Goal: Task Accomplishment & Management: Manage account settings

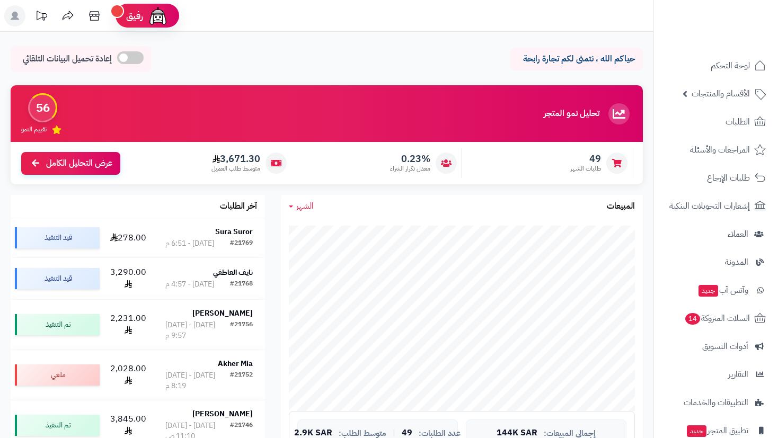
click at [704, 89] on span "الأقسام والمنتجات" at bounding box center [721, 93] width 58 height 15
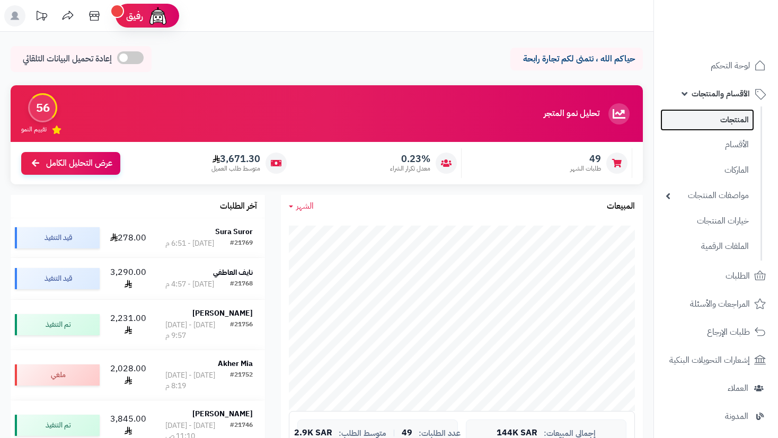
click at [711, 124] on link "المنتجات" at bounding box center [708, 120] width 94 height 22
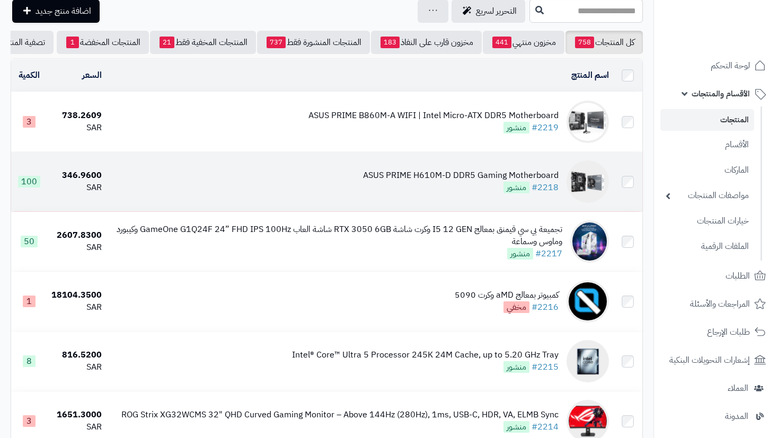
scroll to position [53, 0]
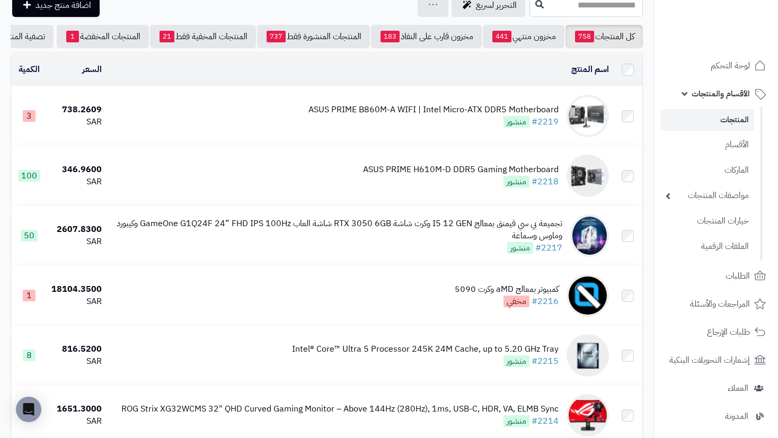
click at [710, 82] on link "الأقسام والمنتجات" at bounding box center [716, 93] width 111 height 25
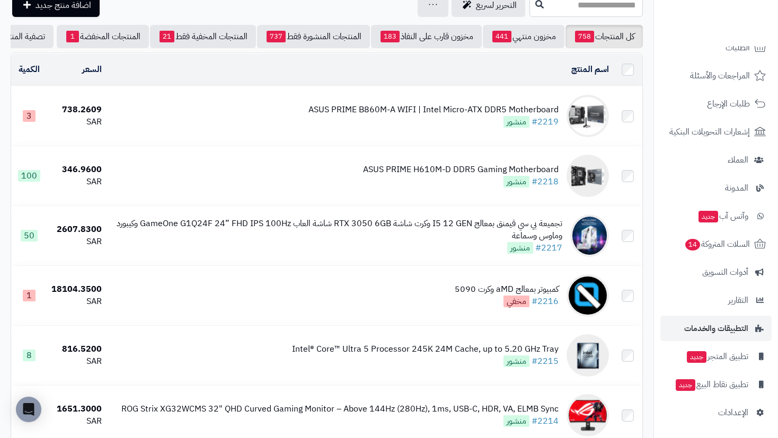
scroll to position [74, 0]
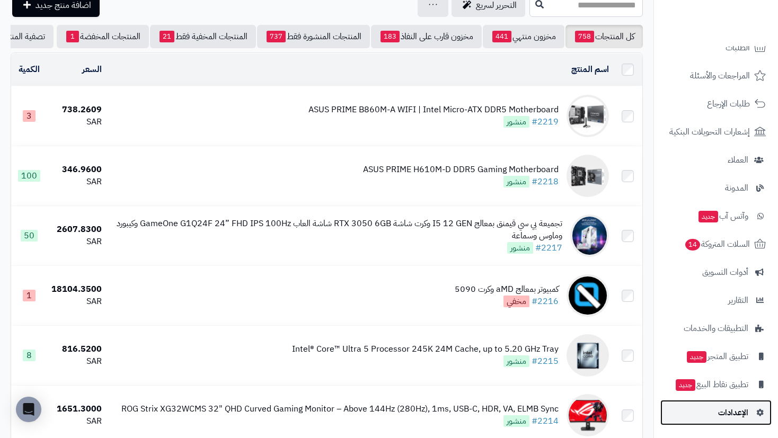
click at [733, 413] on span "الإعدادات" at bounding box center [733, 413] width 30 height 15
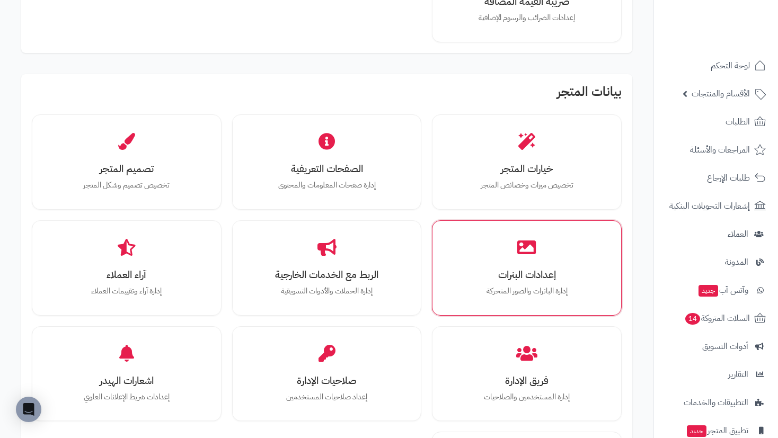
scroll to position [265, 0]
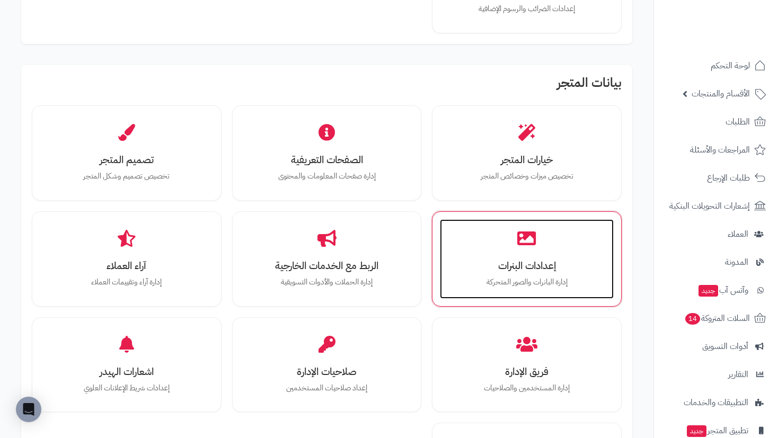
click at [529, 249] on div "إعدادات البنرات إدارة البانرات والصور المتحركة" at bounding box center [527, 259] width 174 height 80
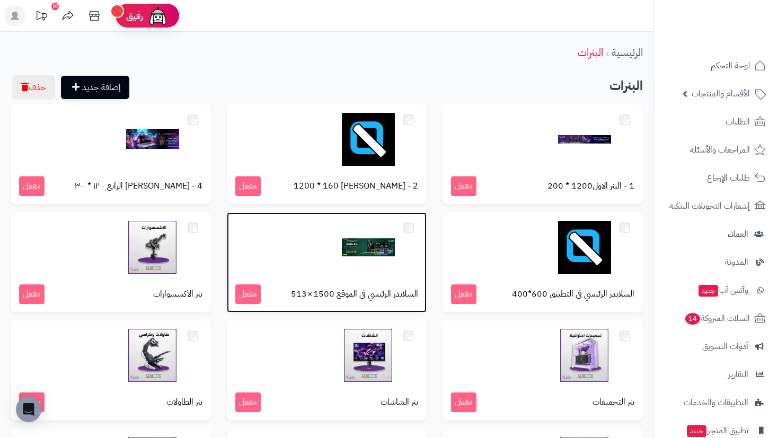
click at [377, 248] on img at bounding box center [368, 247] width 53 height 53
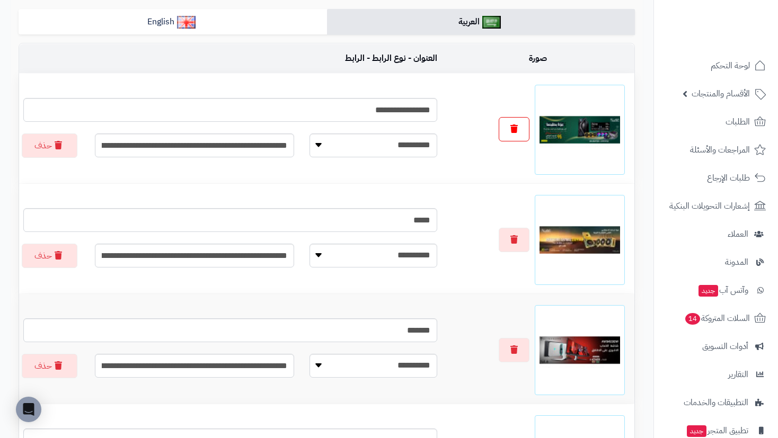
scroll to position [106, 0]
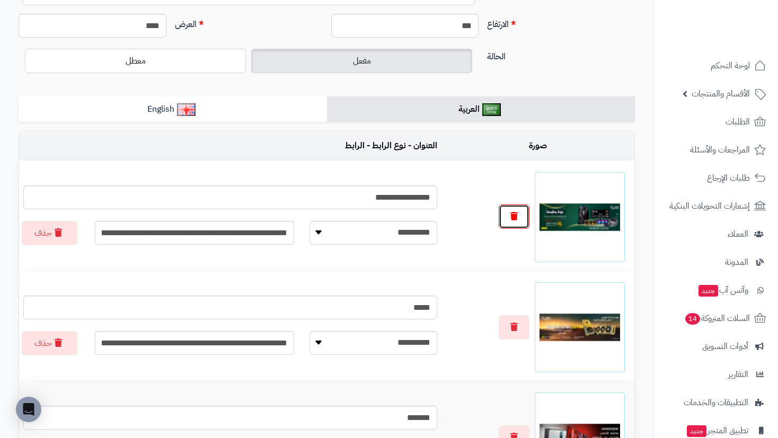
click at [517, 225] on button "button" at bounding box center [514, 217] width 31 height 24
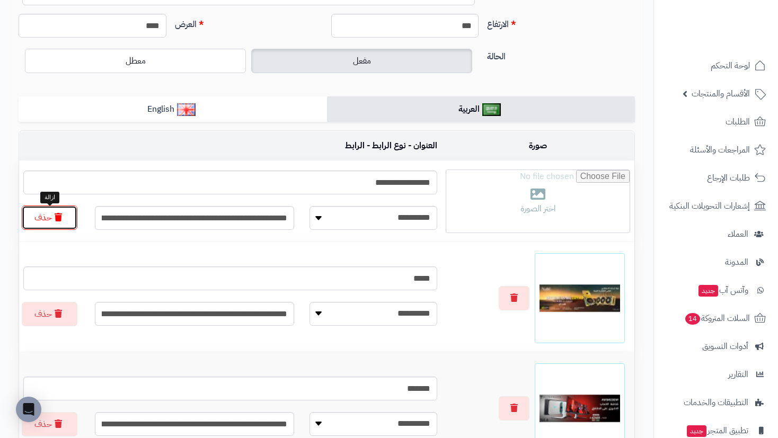
click at [41, 223] on button "حذف" at bounding box center [50, 218] width 56 height 24
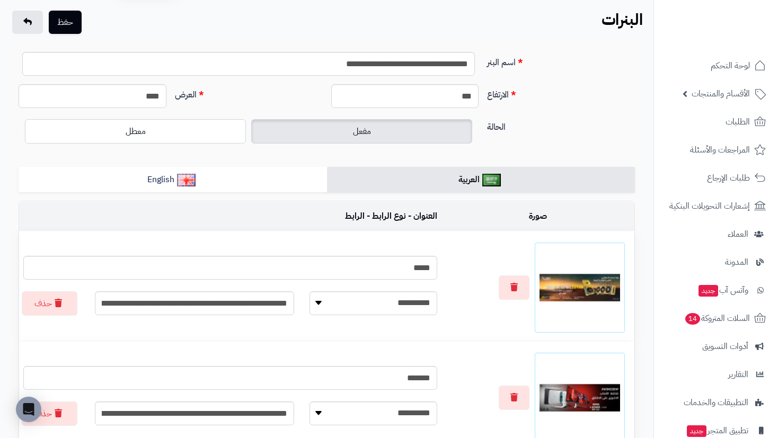
scroll to position [0, 0]
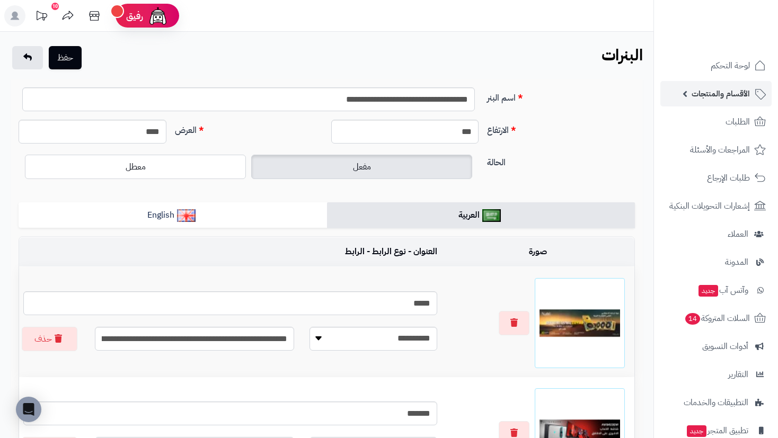
click at [714, 98] on span "الأقسام والمنتجات" at bounding box center [721, 93] width 58 height 15
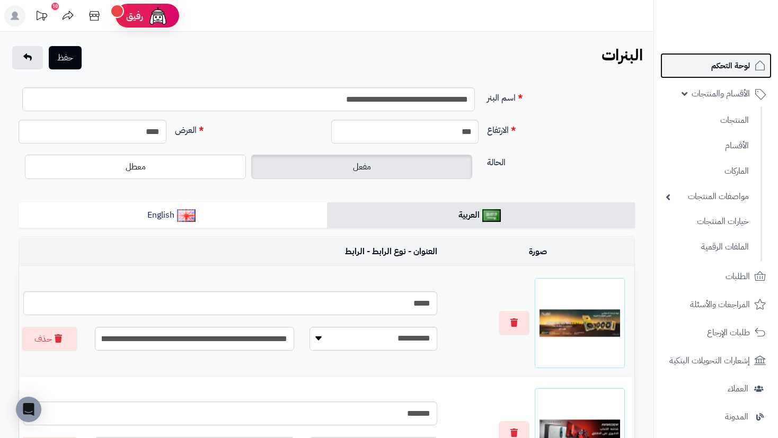
click at [733, 66] on span "لوحة التحكم" at bounding box center [730, 65] width 39 height 15
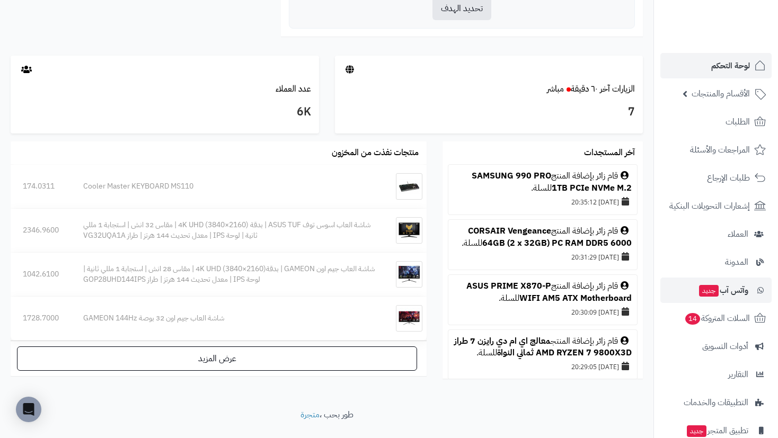
scroll to position [424, 0]
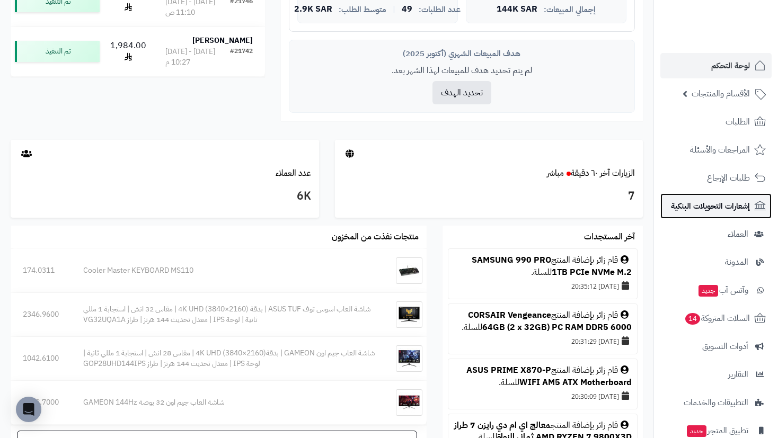
click at [716, 201] on span "إشعارات التحويلات البنكية" at bounding box center [710, 206] width 79 height 15
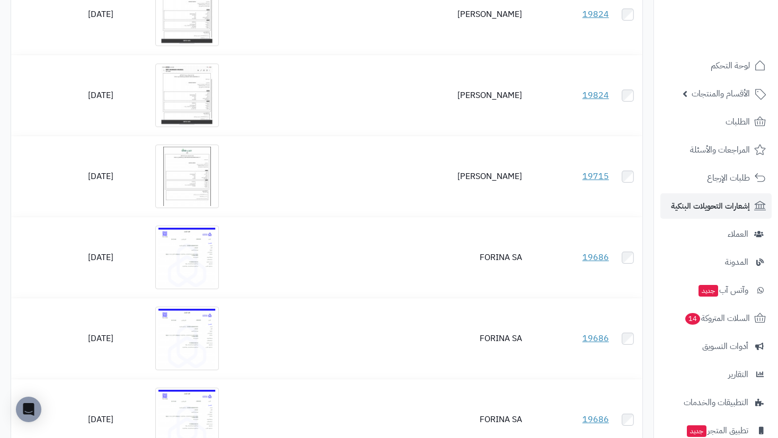
scroll to position [1378, 0]
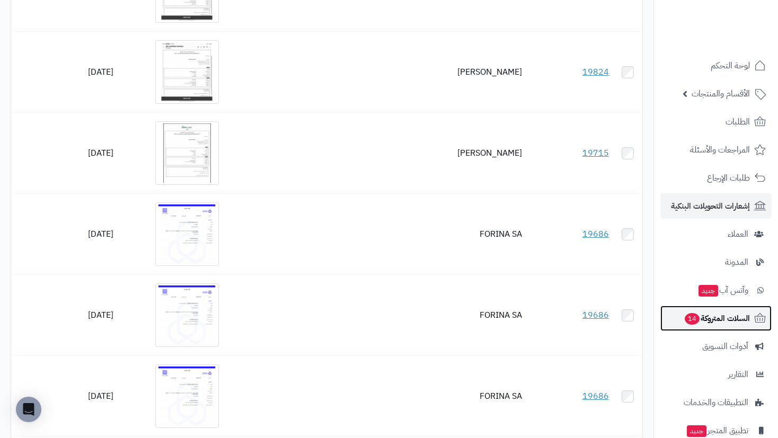
click at [721, 320] on span "السلات المتروكة 14" at bounding box center [717, 318] width 66 height 15
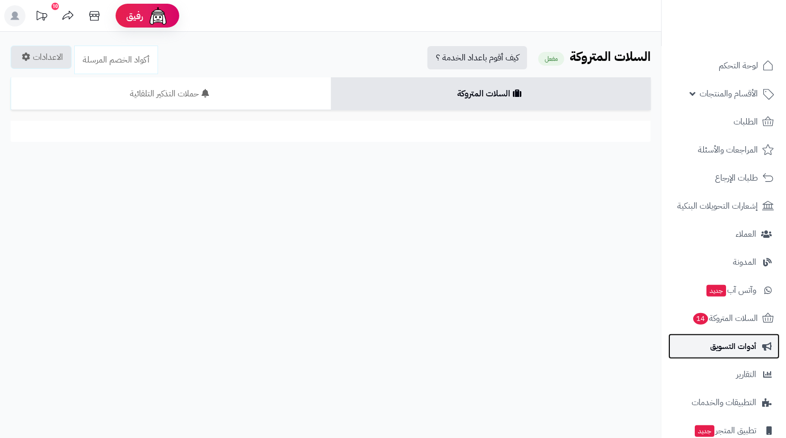
click at [723, 351] on span "أدوات التسويق" at bounding box center [733, 346] width 46 height 15
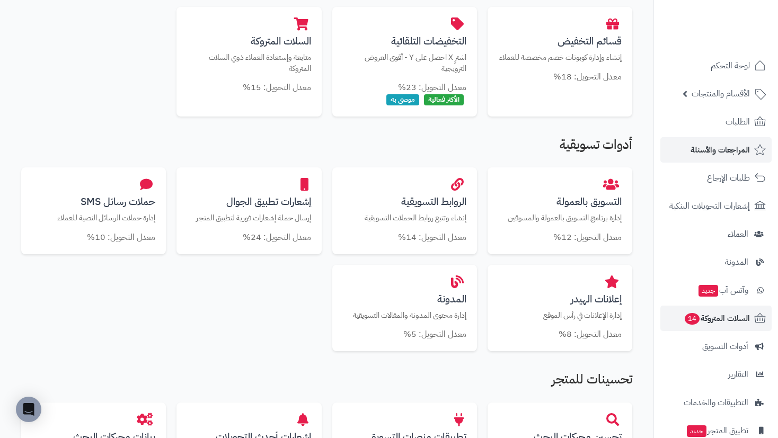
scroll to position [207, 0]
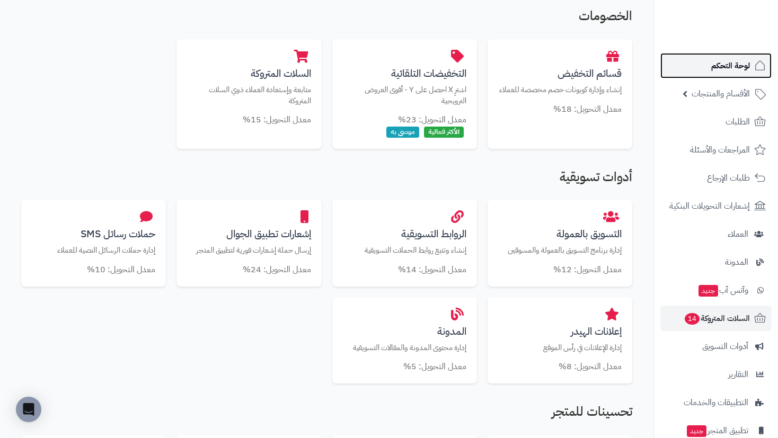
click at [740, 66] on span "لوحة التحكم" at bounding box center [730, 65] width 39 height 15
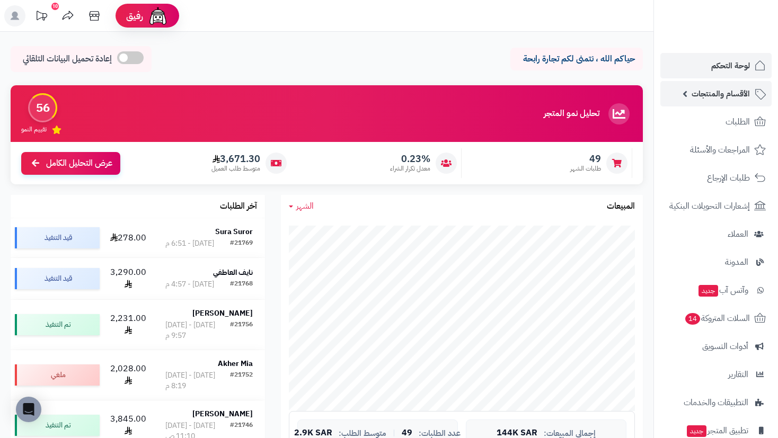
click at [733, 93] on span "الأقسام والمنتجات" at bounding box center [721, 93] width 58 height 15
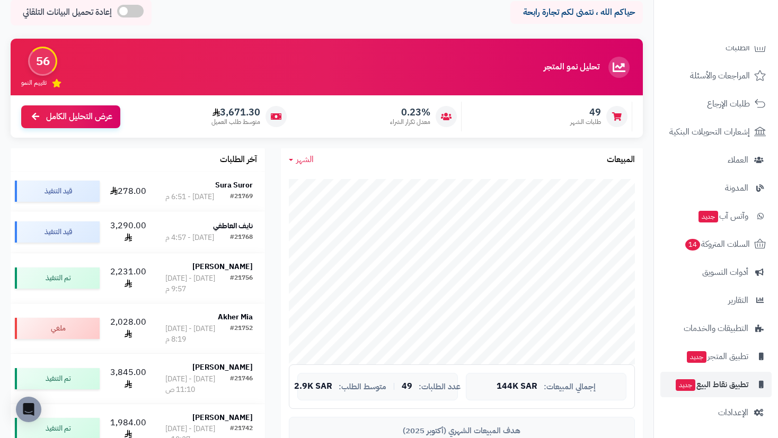
scroll to position [53, 0]
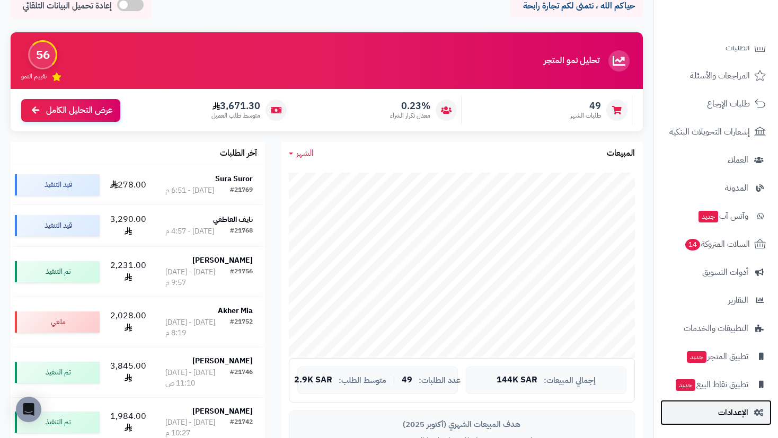
click at [746, 410] on span "الإعدادات" at bounding box center [733, 413] width 30 height 15
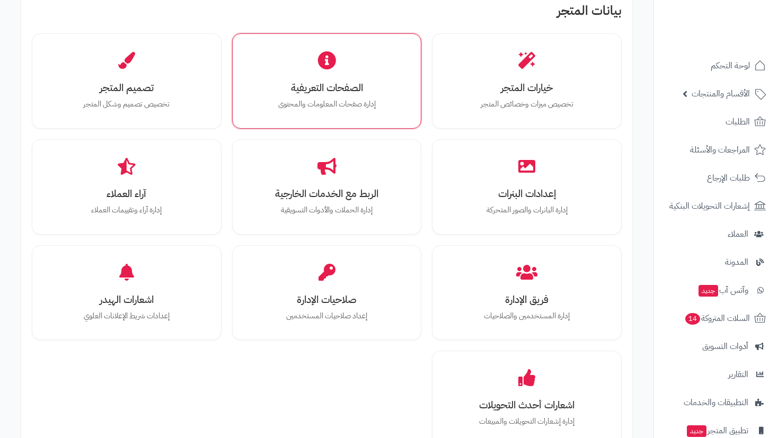
scroll to position [371, 0]
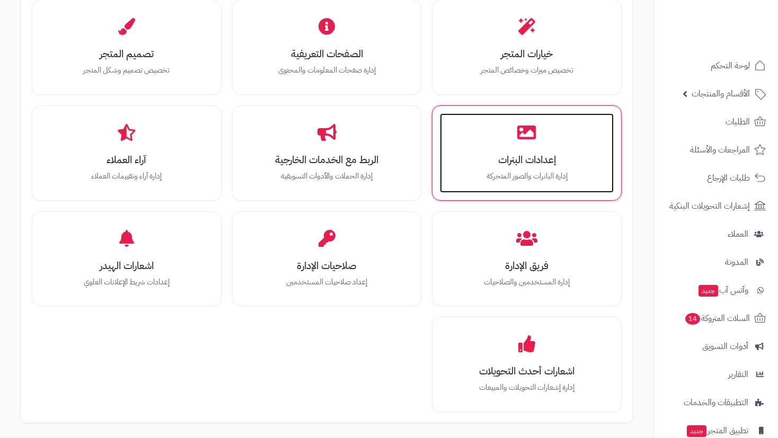
click at [544, 157] on h3 "إعدادات البنرات" at bounding box center [527, 159] width 153 height 11
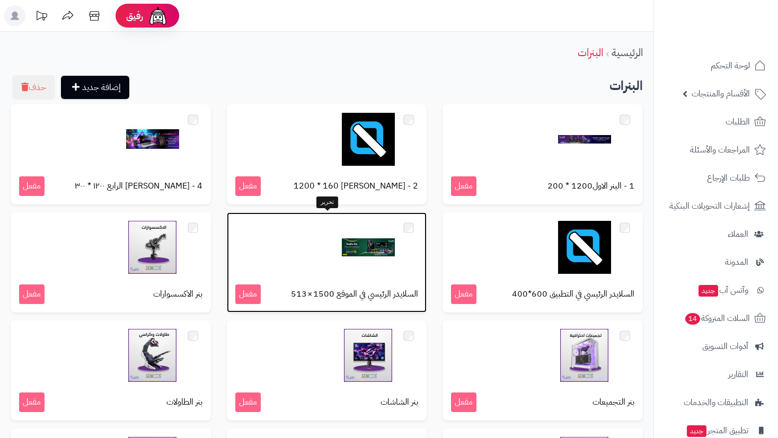
click at [373, 244] on img at bounding box center [368, 247] width 53 height 53
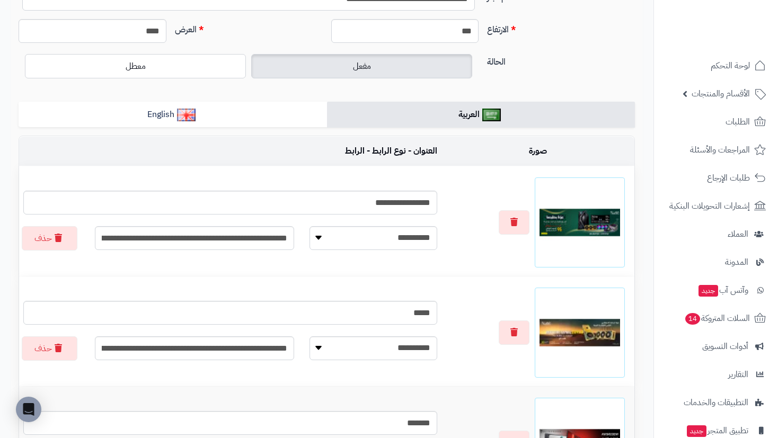
scroll to position [106, 0]
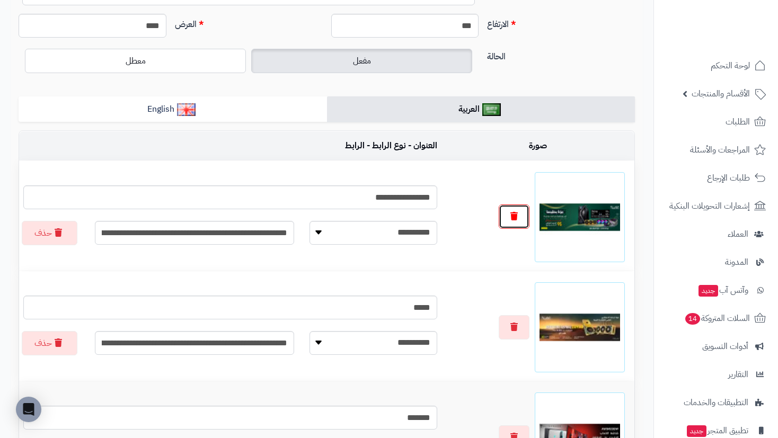
click at [518, 223] on button "button" at bounding box center [514, 217] width 31 height 24
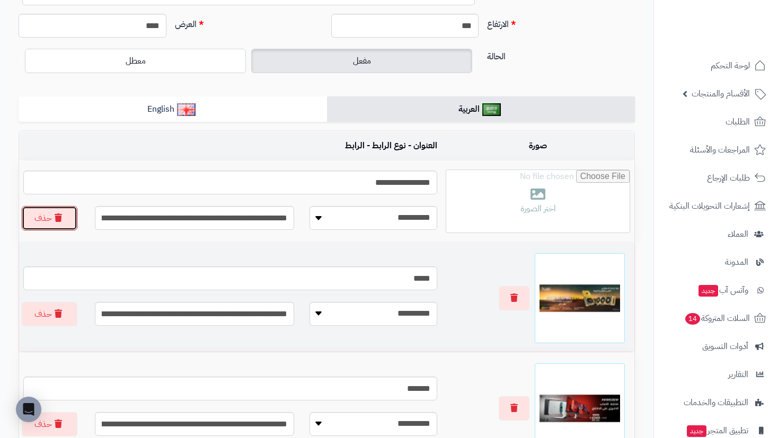
click at [55, 219] on icon "button" at bounding box center [58, 218] width 7 height 8
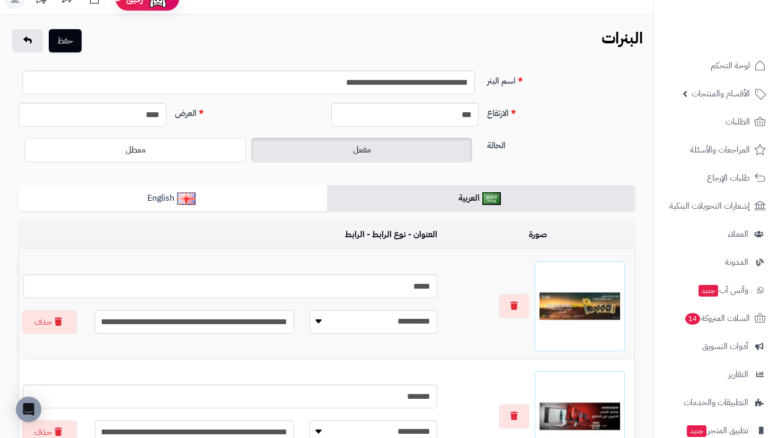
scroll to position [0, 0]
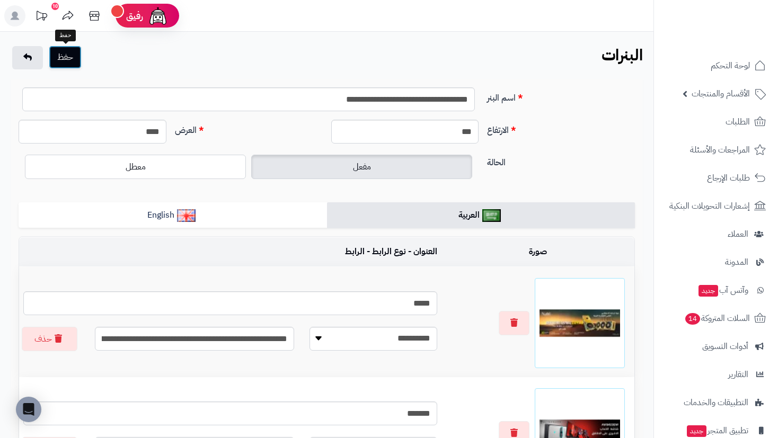
click at [74, 68] on button "حفظ" at bounding box center [65, 57] width 33 height 23
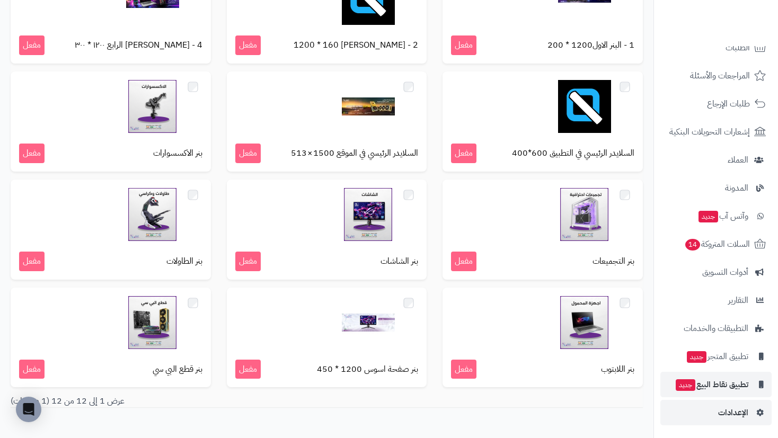
scroll to position [227, 0]
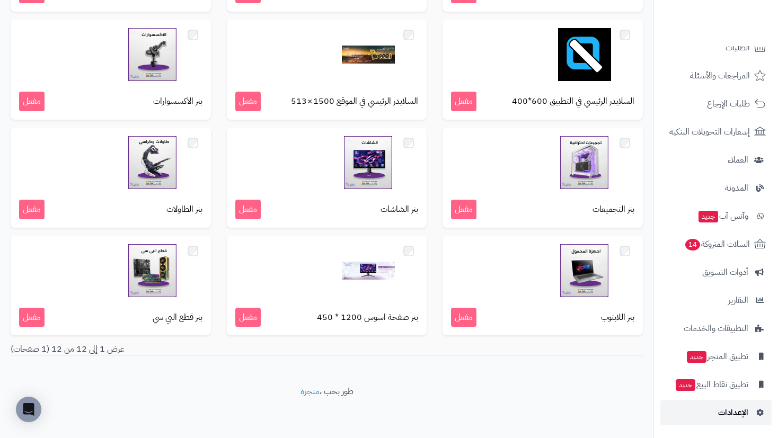
click at [746, 406] on span "الإعدادات" at bounding box center [733, 413] width 30 height 15
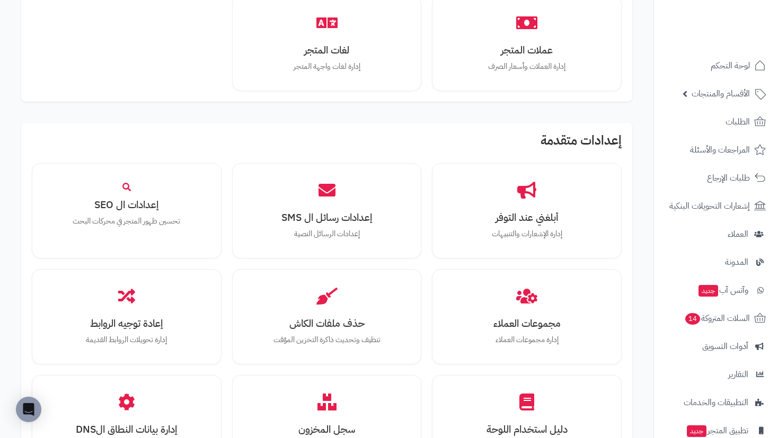
scroll to position [901, 0]
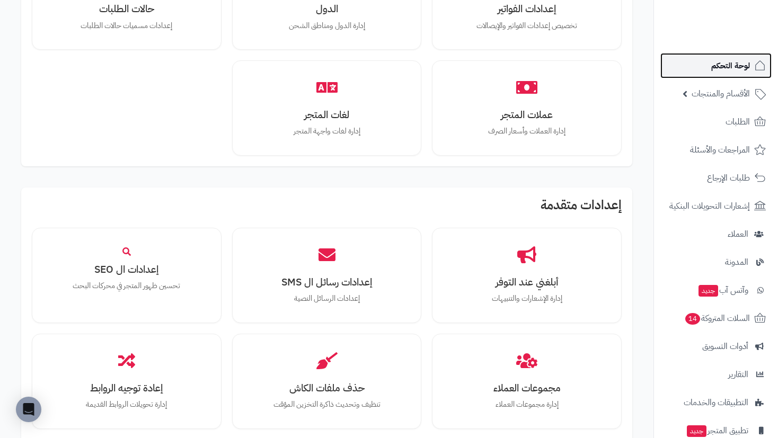
click at [749, 63] on span "لوحة التحكم" at bounding box center [730, 65] width 39 height 15
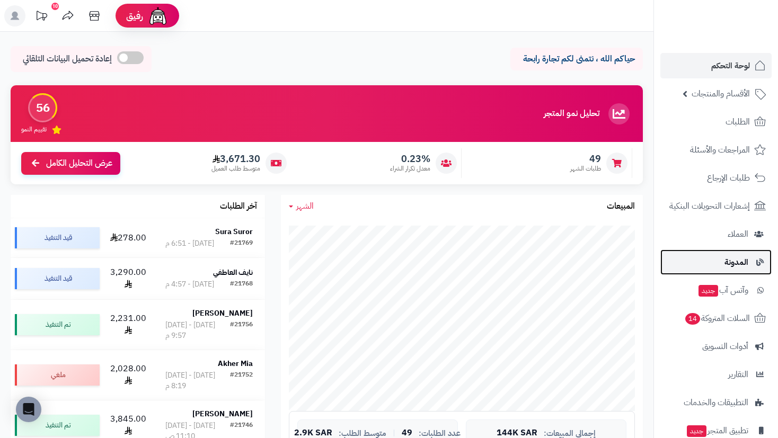
click at [737, 261] on span "المدونة" at bounding box center [737, 262] width 24 height 15
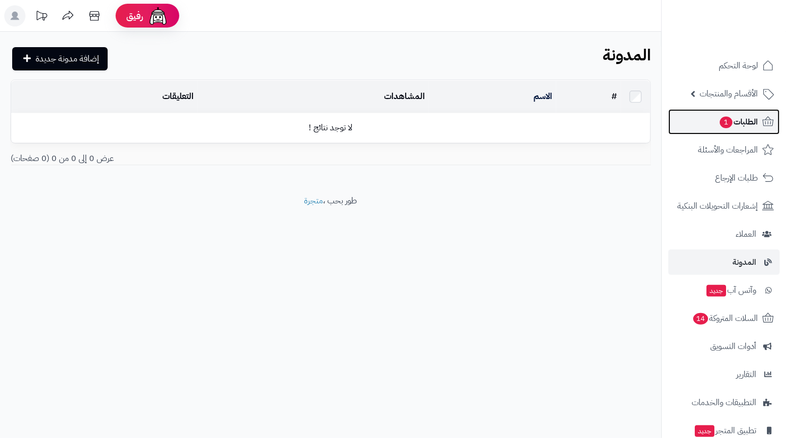
click at [731, 126] on span "الطلبات 1" at bounding box center [737, 122] width 39 height 15
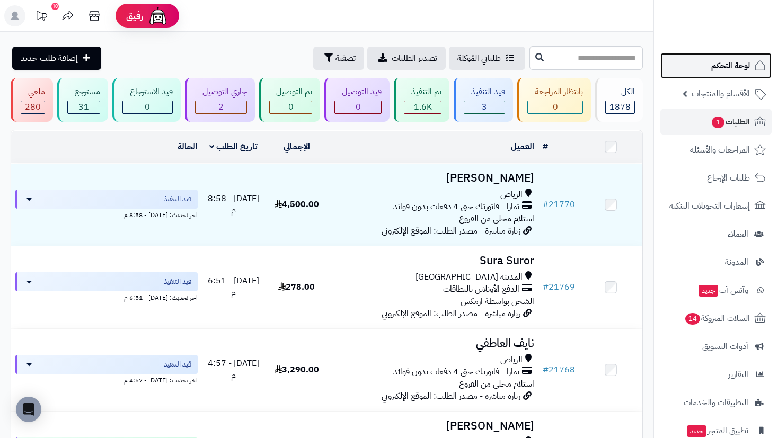
click at [744, 64] on span "لوحة التحكم" at bounding box center [730, 65] width 39 height 15
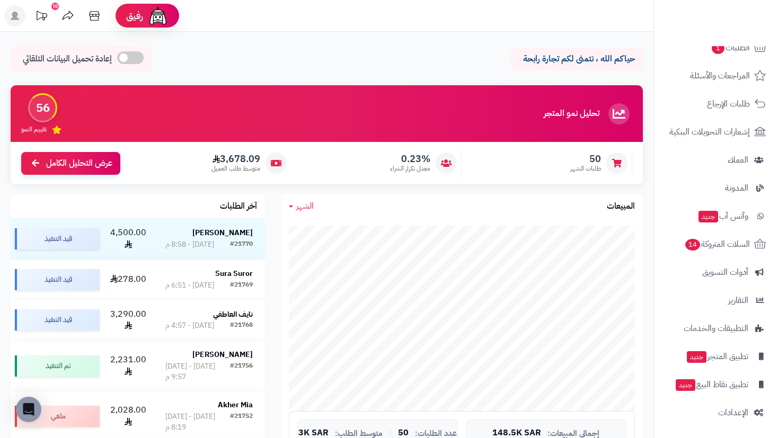
click at [140, 61] on span at bounding box center [130, 57] width 27 height 13
click at [200, 55] on span at bounding box center [205, 57] width 27 height 13
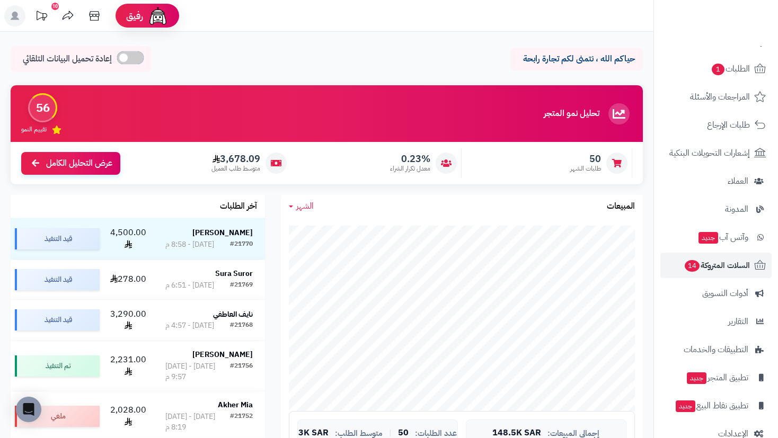
scroll to position [74, 0]
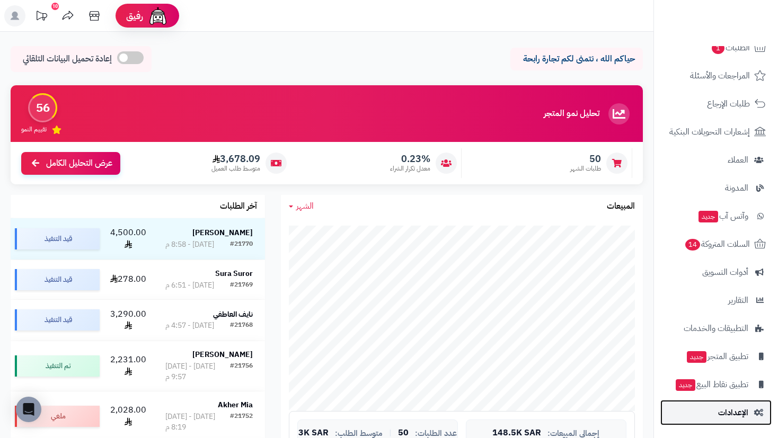
click at [733, 416] on span "الإعدادات" at bounding box center [733, 413] width 30 height 15
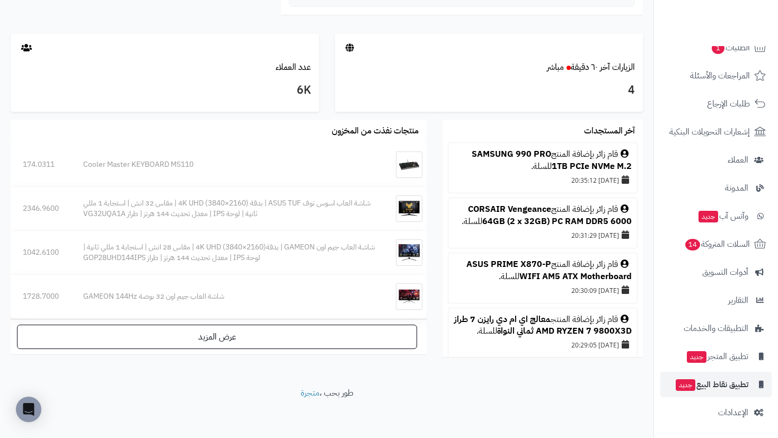
scroll to position [532, 0]
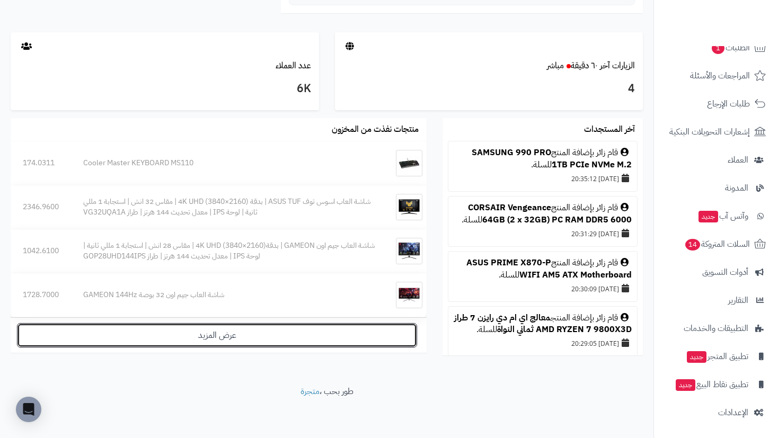
click at [229, 342] on link "عرض المزيد" at bounding box center [217, 335] width 400 height 24
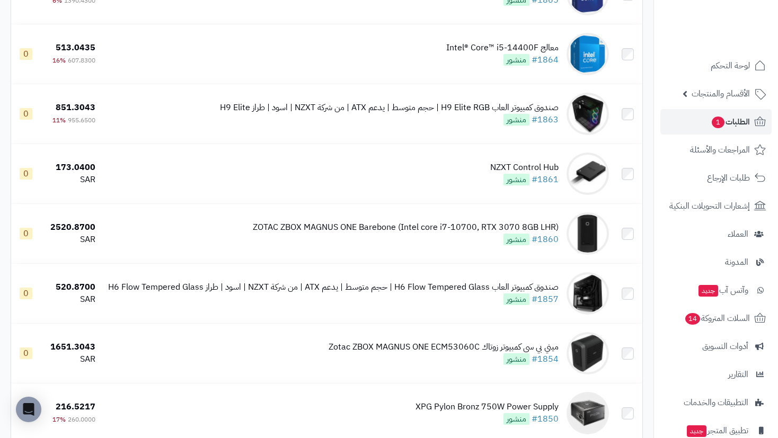
scroll to position [5686, 0]
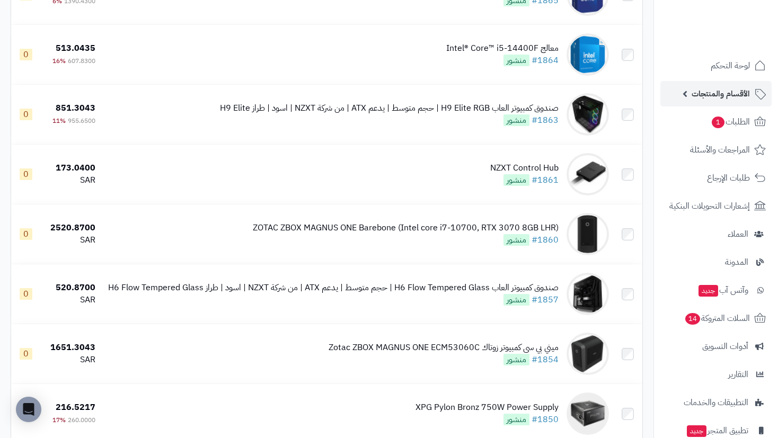
click at [752, 92] on link "الأقسام والمنتجات" at bounding box center [716, 93] width 111 height 25
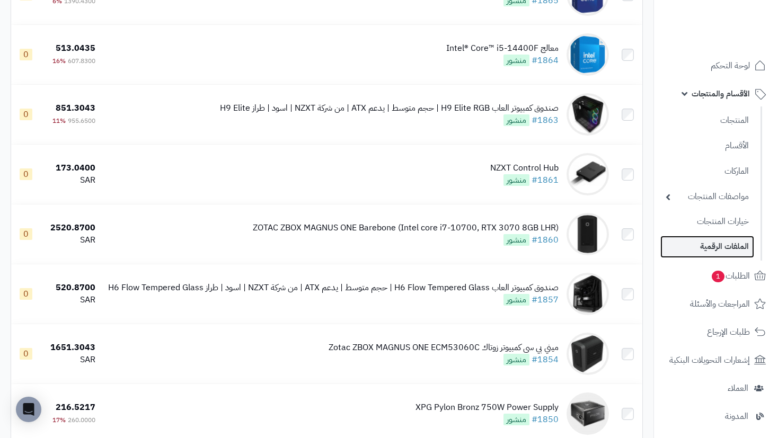
click at [725, 248] on link "الملفات الرقمية" at bounding box center [708, 247] width 94 height 22
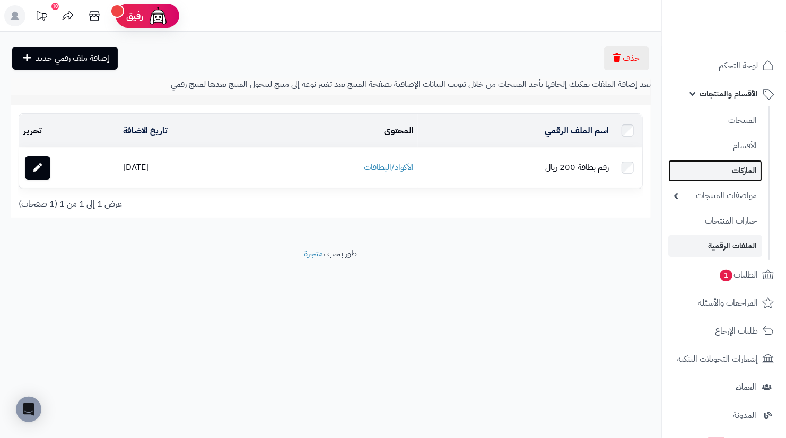
click at [743, 173] on link "الماركات" at bounding box center [715, 171] width 94 height 22
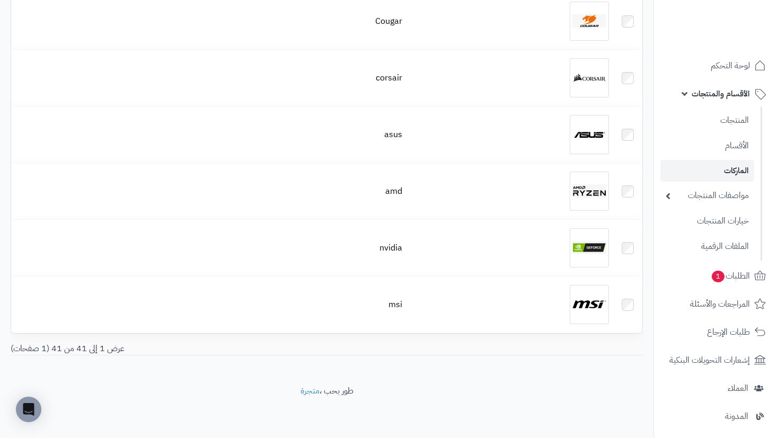
scroll to position [2123, 0]
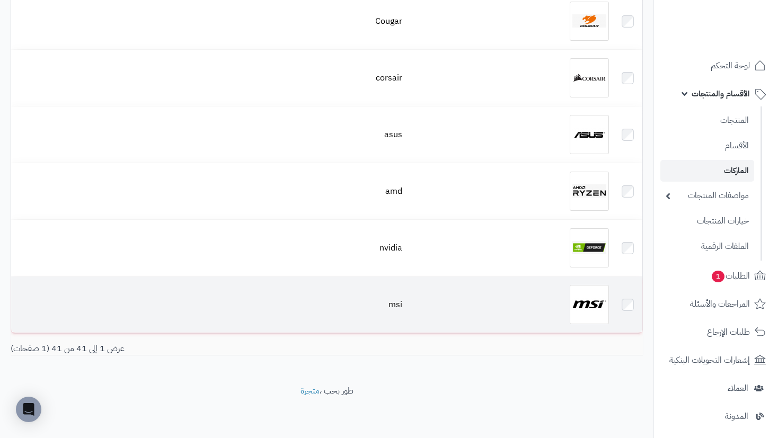
click at [583, 299] on img at bounding box center [589, 304] width 39 height 39
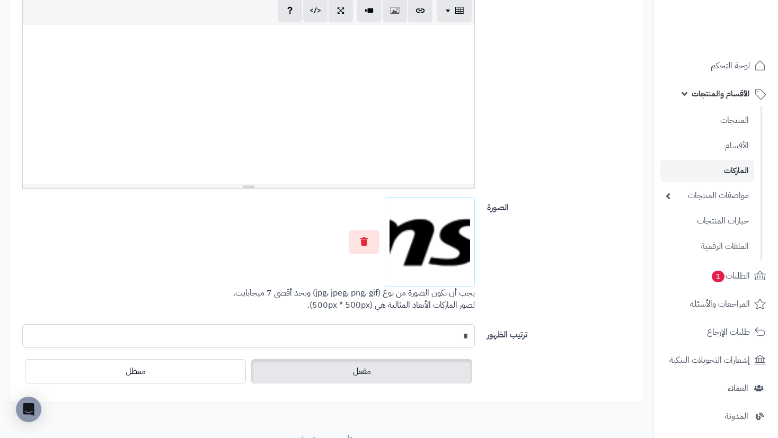
scroll to position [340, 0]
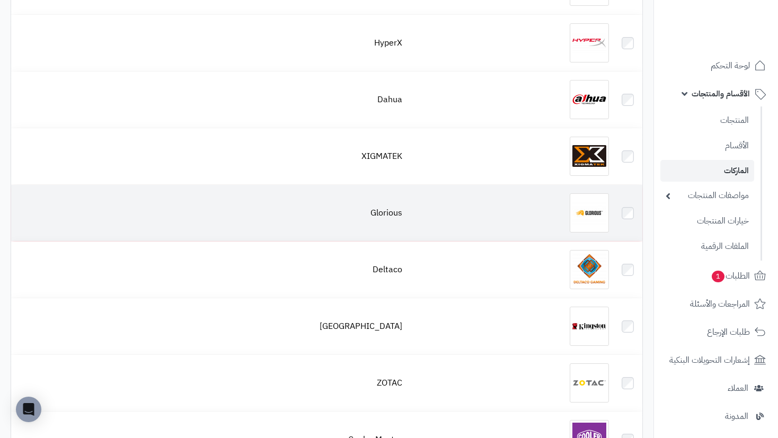
scroll to position [956, 0]
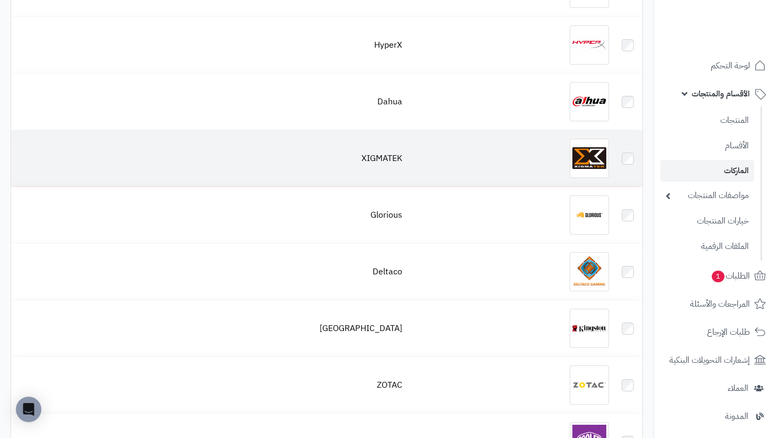
click at [475, 164] on div at bounding box center [510, 158] width 198 height 39
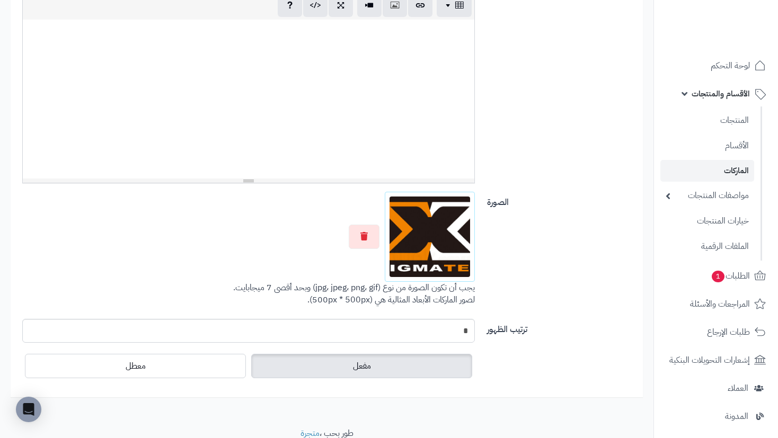
scroll to position [331, 0]
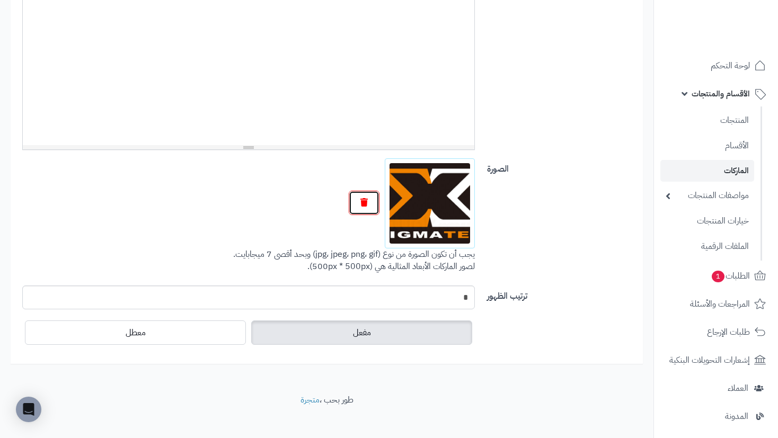
click at [373, 206] on button "button" at bounding box center [364, 203] width 31 height 24
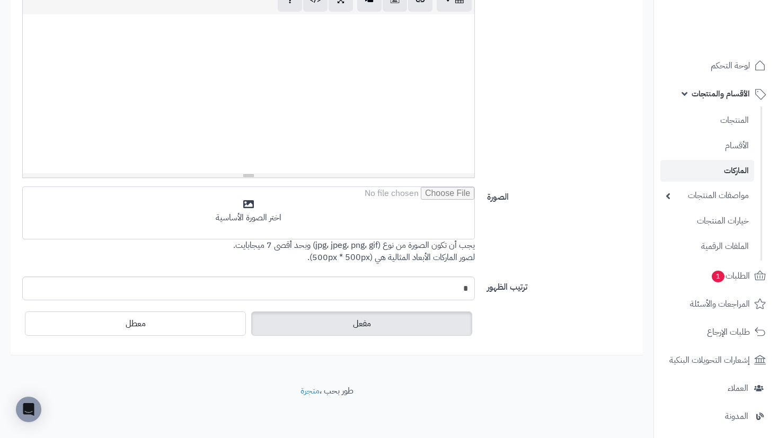
scroll to position [303, 0]
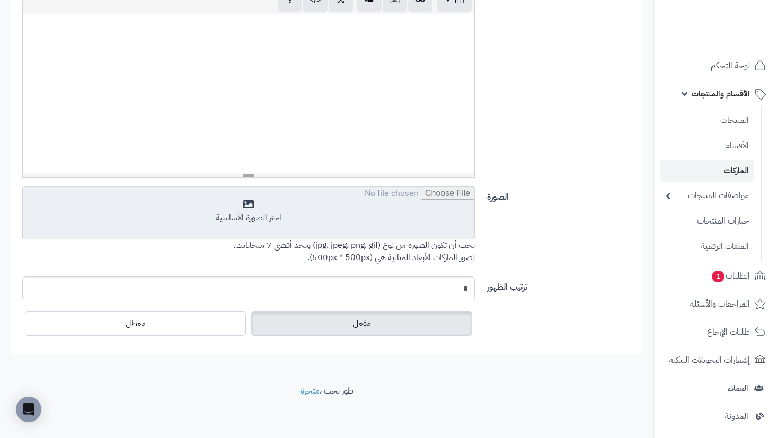
click at [243, 197] on input "file" at bounding box center [249, 213] width 452 height 53
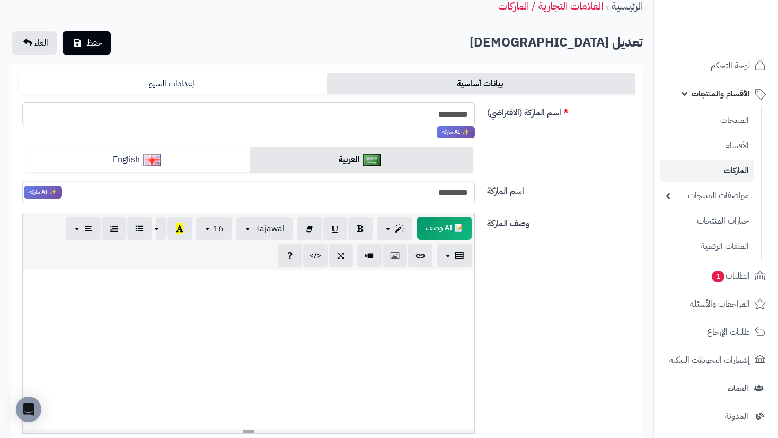
scroll to position [0, 0]
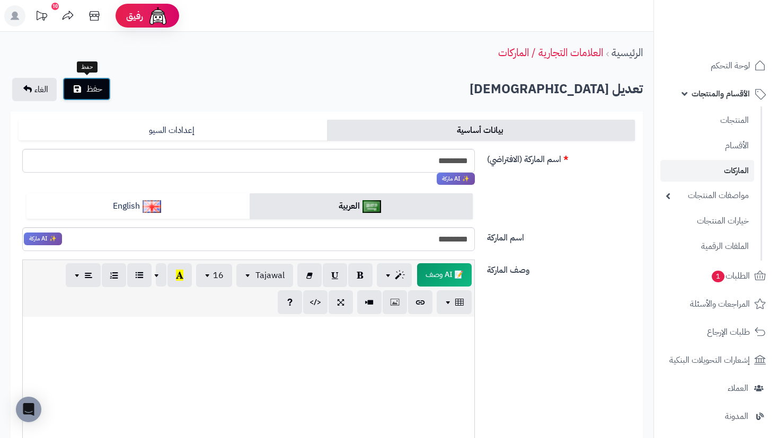
click at [82, 91] on button "حفظ" at bounding box center [87, 88] width 48 height 23
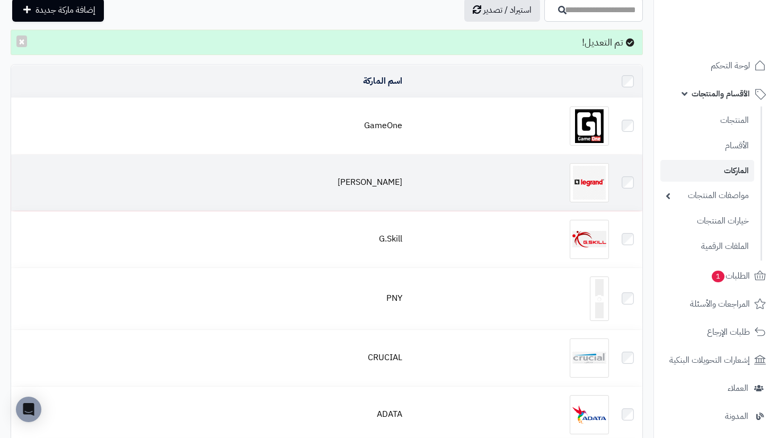
scroll to position [53, 0]
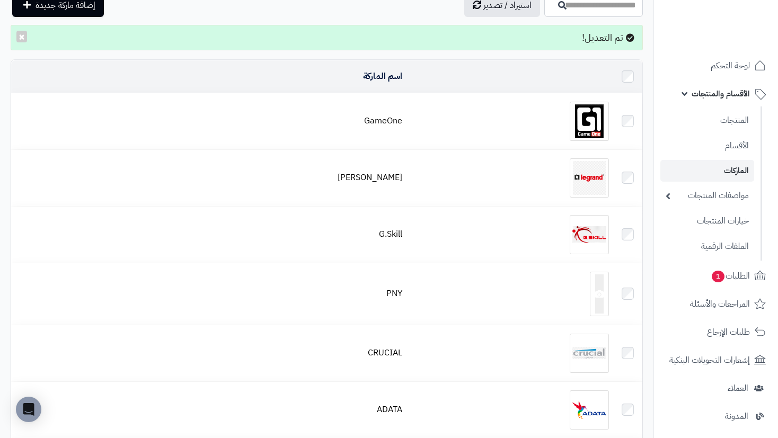
drag, startPoint x: 566, startPoint y: 117, endPoint x: 591, endPoint y: 110, distance: 26.2
